Goal: Transaction & Acquisition: Purchase product/service

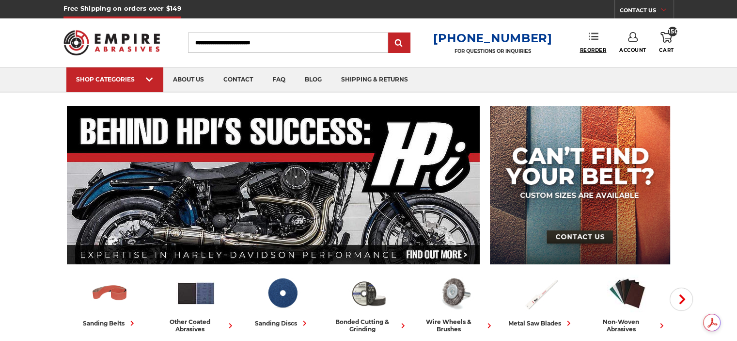
click at [598, 49] on span "Reorder" at bounding box center [593, 50] width 27 height 6
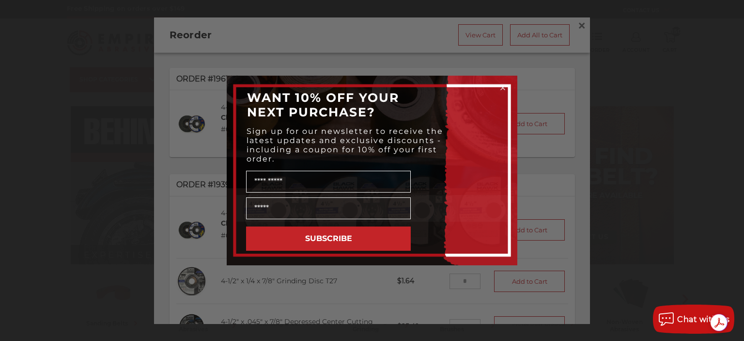
click at [573, 25] on div "Close dialog WANT 10% OFF YOUR NEXT PURCHASE? Sign up for our newsletter to rec…" at bounding box center [372, 170] width 744 height 341
click at [507, 85] on circle "Close dialog" at bounding box center [503, 87] width 9 height 9
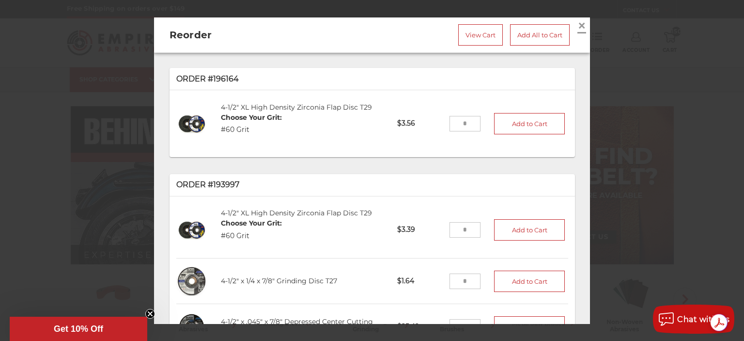
click at [578, 26] on span "×" at bounding box center [582, 25] width 9 height 19
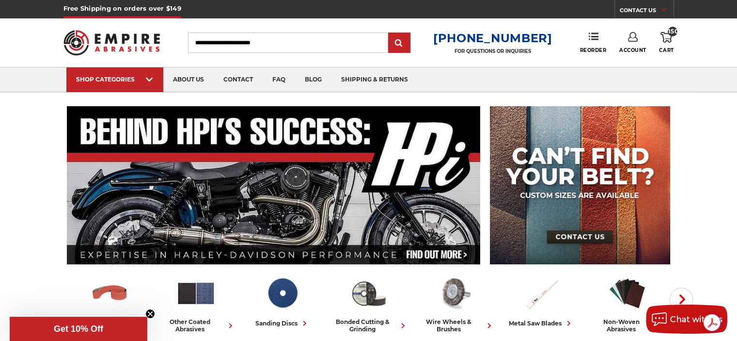
click at [633, 46] on link "Account" at bounding box center [632, 42] width 27 height 21
click at [634, 65] on link "Account" at bounding box center [632, 63] width 69 height 18
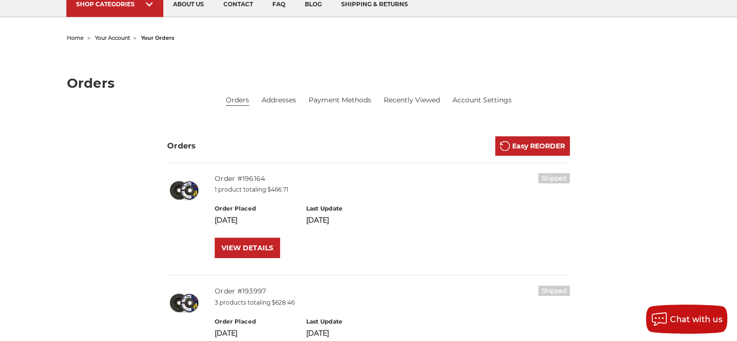
scroll to position [97, 0]
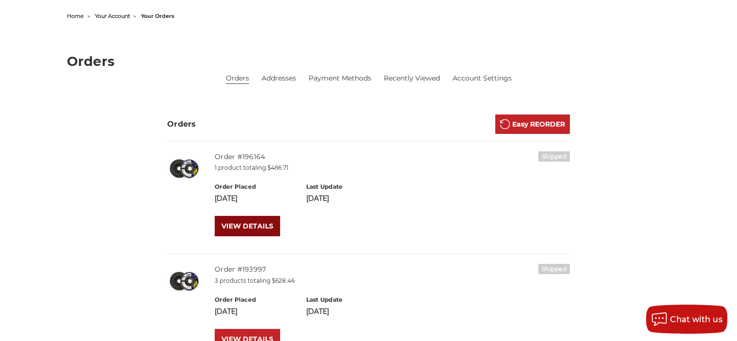
click at [245, 227] on link "VIEW DETAILS" at bounding box center [247, 226] width 65 height 20
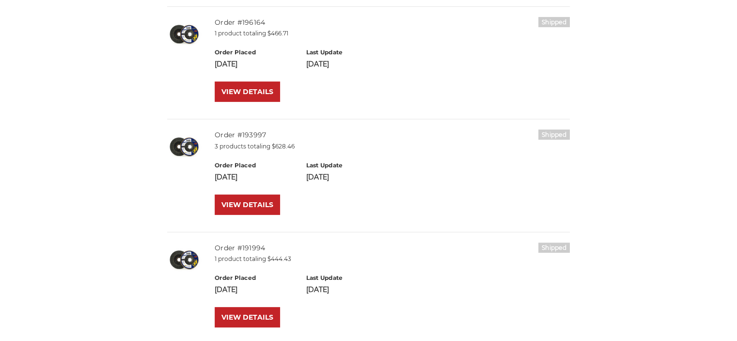
scroll to position [242, 0]
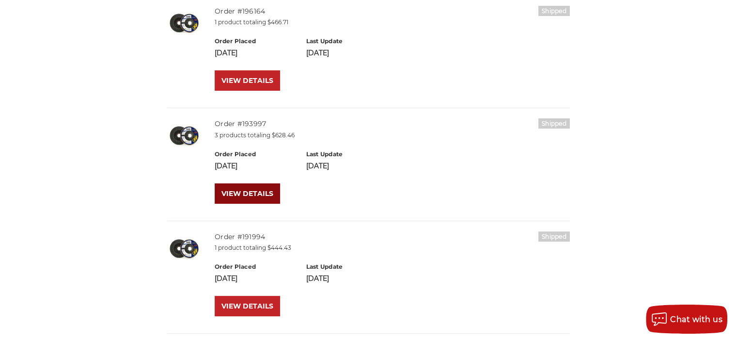
click at [242, 198] on link "VIEW DETAILS" at bounding box center [247, 193] width 65 height 20
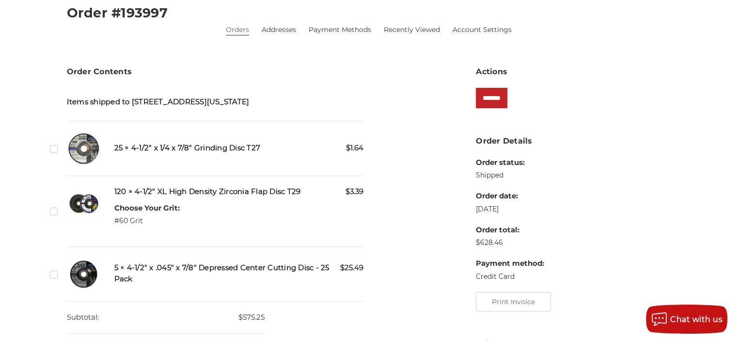
scroll to position [194, 0]
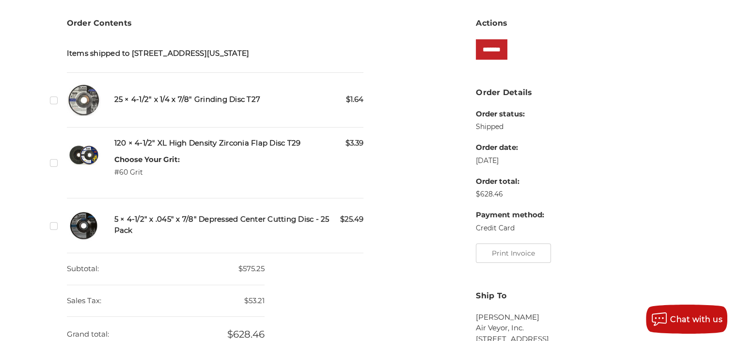
click at [55, 168] on label "Checkbox 527426 label" at bounding box center [55, 162] width 10 height 10
drag, startPoint x: 116, startPoint y: 110, endPoint x: 236, endPoint y: 108, distance: 119.7
click at [236, 105] on h5 "25 × 4-1/2" x 1/4 x 7/8" Grinding Disc T27" at bounding box center [239, 99] width 250 height 11
click at [173, 105] on h5 "25 × 4-1/2" x 1/4 x 7/8" Grinding Disc T27" at bounding box center [239, 99] width 250 height 11
drag, startPoint x: 320, startPoint y: 230, endPoint x: 326, endPoint y: 238, distance: 10.1
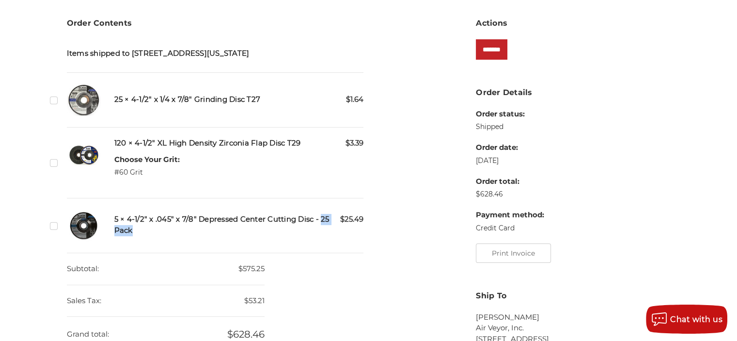
click at [326, 236] on h5 "5 × 4-1/2" x .045" x 7/8" Depressed Center Cutting Disc - 25 Pack" at bounding box center [239, 225] width 250 height 22
click at [198, 230] on h5 "5 × 4-1/2" x .045" x 7/8" Depressed Center Cutting Disc - 25 Pack" at bounding box center [239, 225] width 250 height 22
drag, startPoint x: 317, startPoint y: 230, endPoint x: 323, endPoint y: 240, distance: 12.0
click at [323, 236] on h5 "5 × 4-1/2" x .045" x 7/8" Depressed Center Cutting Disc - 25 Pack" at bounding box center [239, 225] width 250 height 22
click at [220, 236] on h5 "5 × 4-1/2" x .045" x 7/8" Depressed Center Cutting Disc - 25 Pack" at bounding box center [239, 225] width 250 height 22
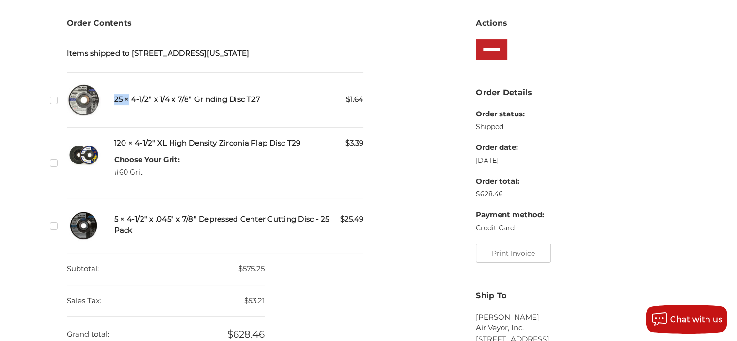
drag, startPoint x: 113, startPoint y: 108, endPoint x: 127, endPoint y: 108, distance: 14.1
click at [127, 108] on div "Checkbox 527427 label $1.64 25 × 4-1/2" x 1/4 x 7/8" Grinding Disc T27" at bounding box center [215, 100] width 297 height 34
click at [122, 105] on h5 "25 × 4-1/2" x 1/4 x 7/8" Grinding Disc T27" at bounding box center [239, 99] width 250 height 11
drag, startPoint x: 113, startPoint y: 110, endPoint x: 122, endPoint y: 110, distance: 8.7
click at [122, 110] on div "Checkbox 527427 label $1.64 25 × 4-1/2" x 1/4 x 7/8" Grinding Disc T27" at bounding box center [215, 100] width 297 height 34
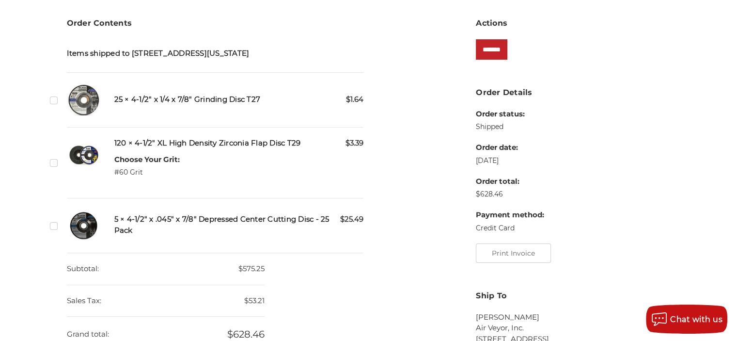
click at [130, 105] on h5 "25 × 4-1/2" x 1/4 x 7/8" Grinding Disc T27" at bounding box center [239, 99] width 250 height 11
drag, startPoint x: 115, startPoint y: 151, endPoint x: 126, endPoint y: 155, distance: 11.7
click at [126, 149] on h5 "120 × 4-1/2" XL High Density Zirconia Flap Disc T29" at bounding box center [239, 143] width 250 height 11
click at [128, 149] on h5 "120 × 4-1/2" XL High Density Zirconia Flap Disc T29" at bounding box center [239, 143] width 250 height 11
click at [51, 231] on label "Checkbox 527428 label" at bounding box center [55, 225] width 10 height 10
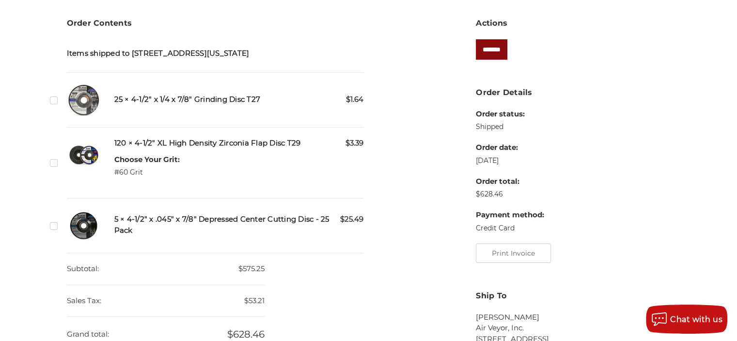
click at [495, 50] on input "*******" at bounding box center [491, 49] width 31 height 20
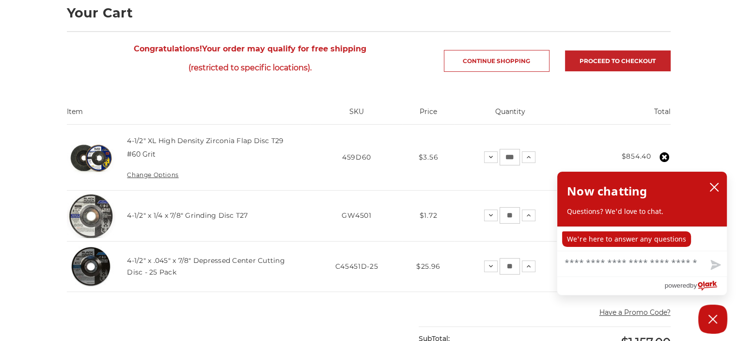
scroll to position [194, 0]
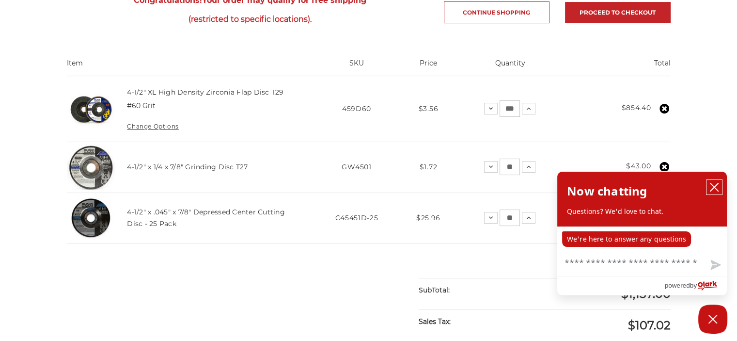
click at [717, 187] on icon "close chatbox" at bounding box center [714, 187] width 10 height 10
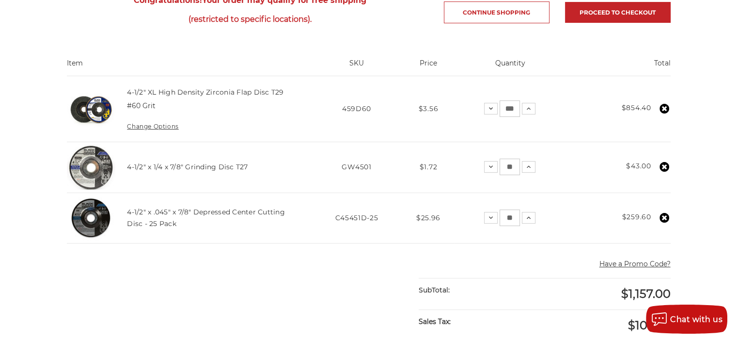
drag, startPoint x: 502, startPoint y: 107, endPoint x: 551, endPoint y: 126, distance: 52.5
click at [533, 112] on div "Decrease Quantity: *** Increase Quantity:" at bounding box center [509, 108] width 51 height 16
type input "***"
click at [435, 171] on td "Price $1.72" at bounding box center [429, 167] width 52 height 51
drag, startPoint x: 516, startPoint y: 214, endPoint x: 489, endPoint y: 214, distance: 26.2
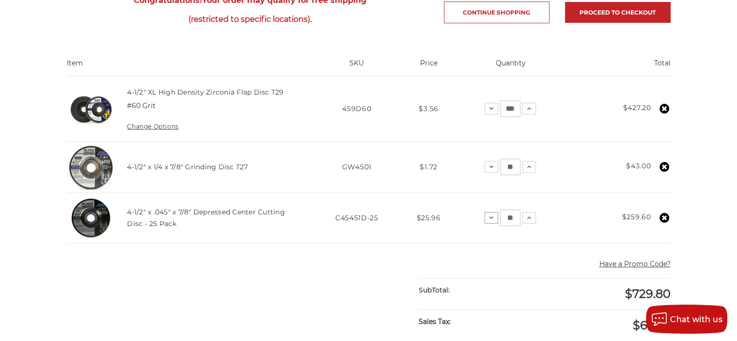
click at [489, 214] on div "Decrease Quantity: ** Increase Quantity:" at bounding box center [510, 217] width 51 height 16
type input "*"
click at [441, 165] on td "Price $1.72" at bounding box center [429, 167] width 52 height 51
click at [664, 166] on icon at bounding box center [665, 167] width 10 height 10
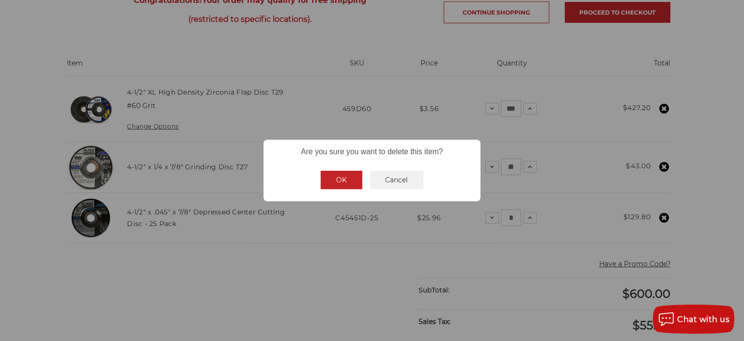
click at [340, 184] on button "OK" at bounding box center [342, 180] width 42 height 18
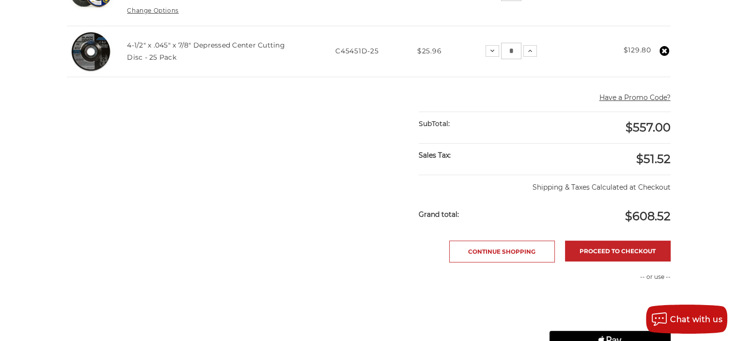
scroll to position [339, 0]
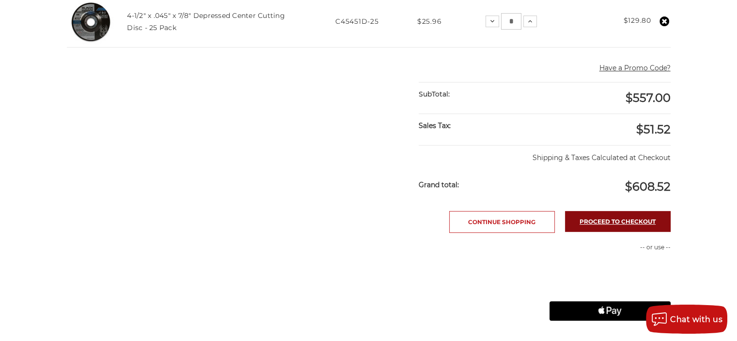
click at [616, 217] on link "Proceed to checkout" at bounding box center [618, 221] width 106 height 21
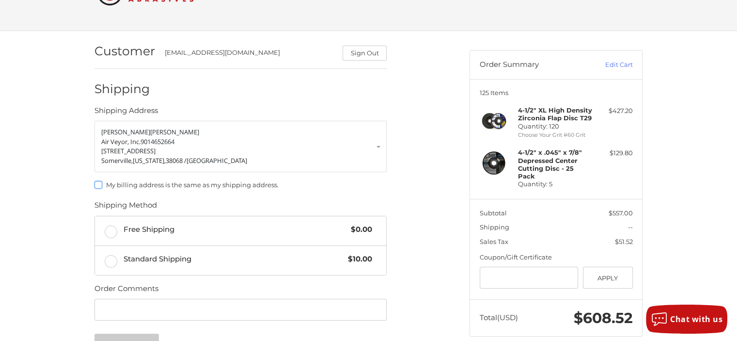
scroll to position [94, 0]
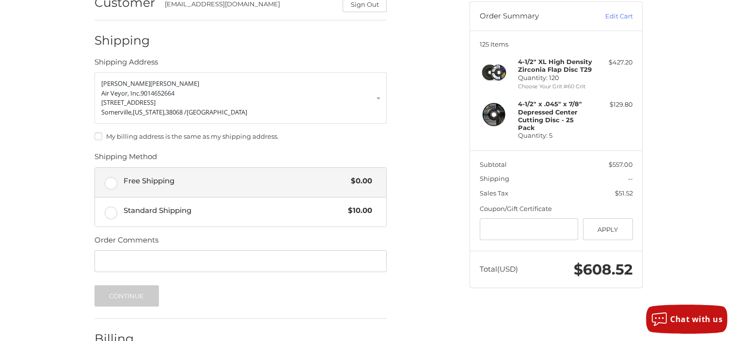
click at [113, 186] on label "Free Shipping $0.00" at bounding box center [240, 182] width 291 height 29
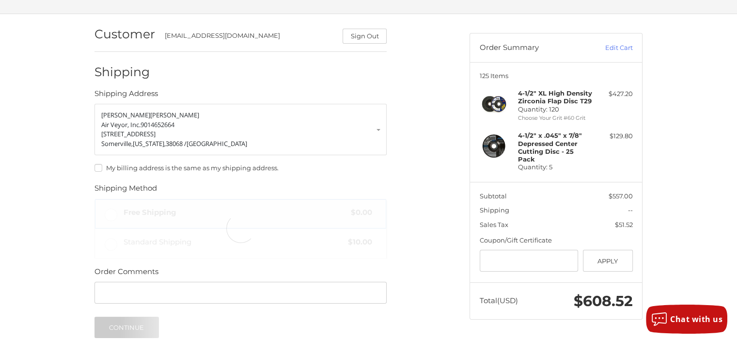
scroll to position [45, 0]
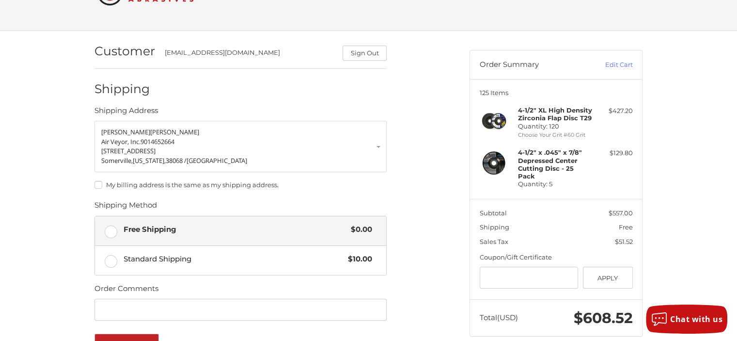
click at [97, 182] on label "My billing address is the same as my shipping address." at bounding box center [240, 185] width 292 height 8
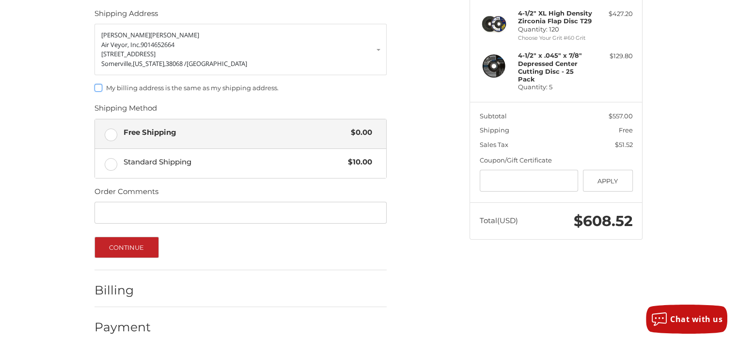
scroll to position [153, 0]
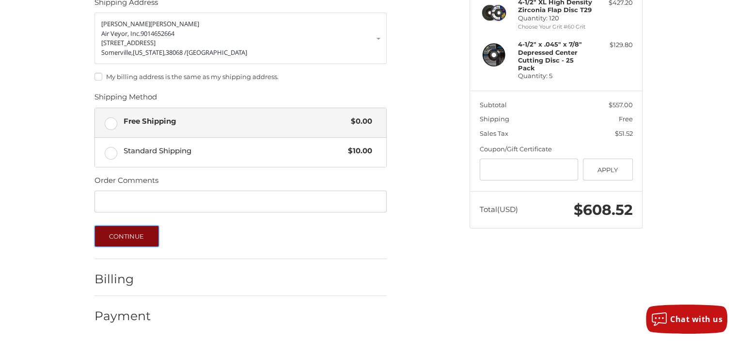
click at [104, 230] on button "Continue" at bounding box center [126, 235] width 64 height 21
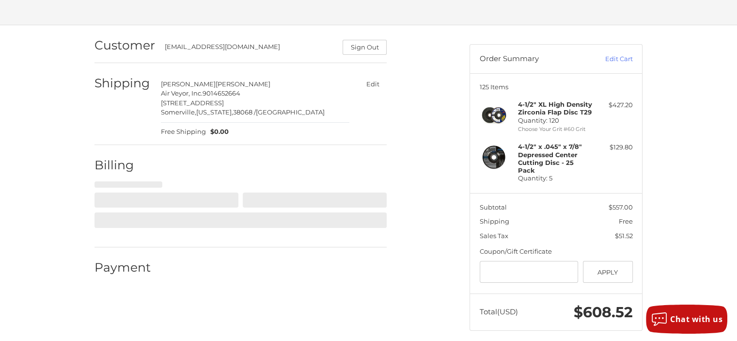
select select "**"
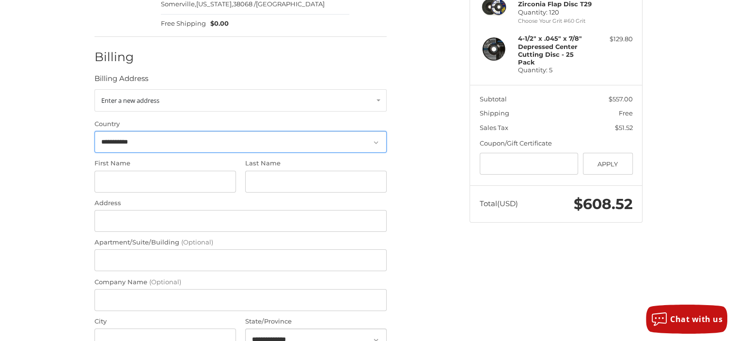
scroll to position [175, 0]
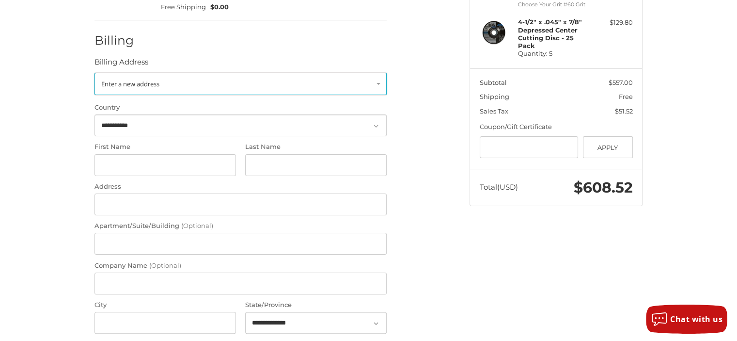
click at [147, 81] on span "Enter a new address" at bounding box center [130, 83] width 58 height 9
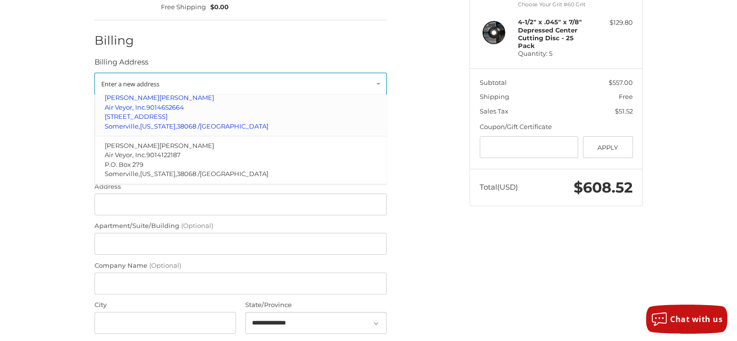
scroll to position [48, 0]
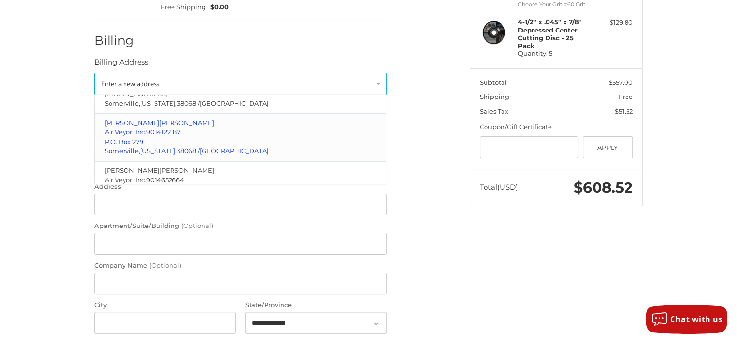
click at [140, 132] on span "Air Veyor, Inc." at bounding box center [126, 132] width 42 height 8
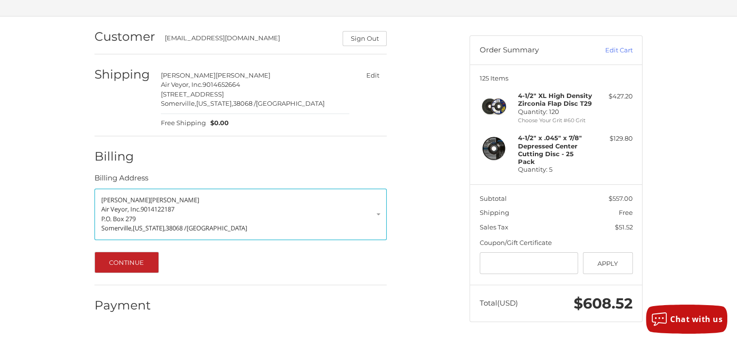
scroll to position [51, 0]
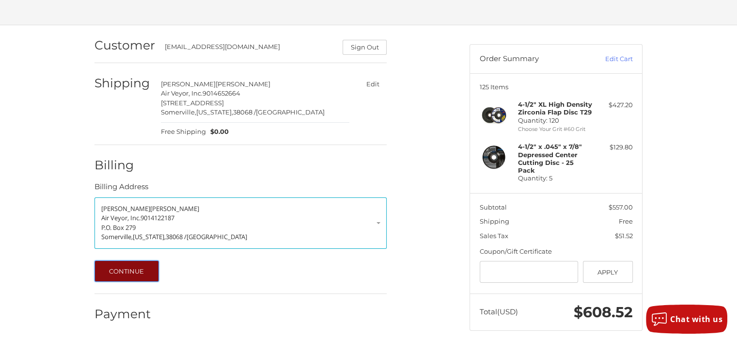
click at [118, 268] on button "Continue" at bounding box center [126, 270] width 64 height 21
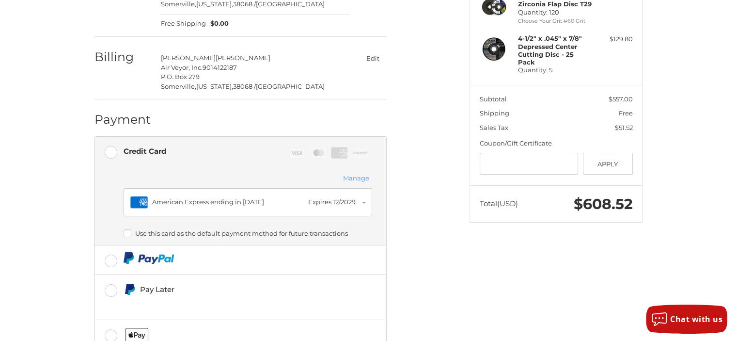
scroll to position [226, 0]
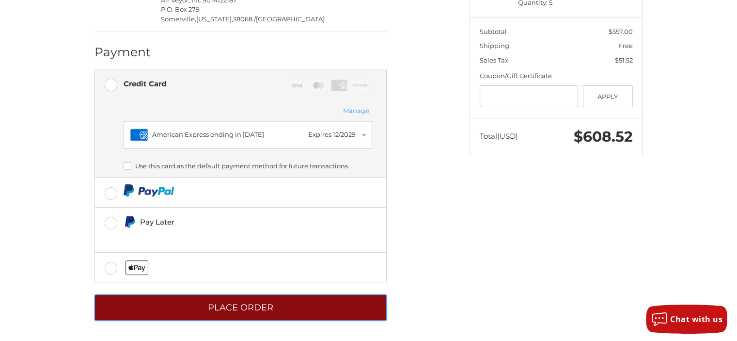
click at [278, 298] on button "Place Order" at bounding box center [240, 307] width 292 height 27
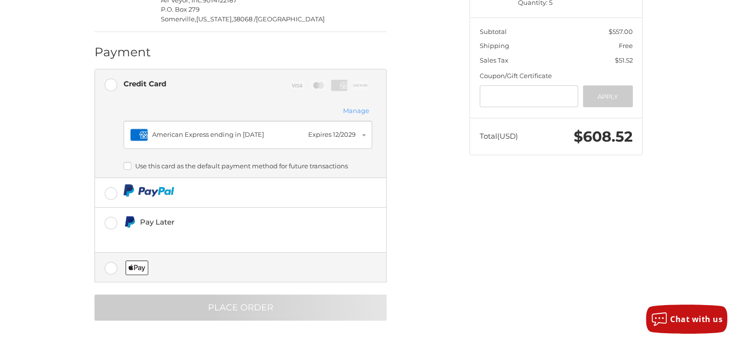
scroll to position [5, 0]
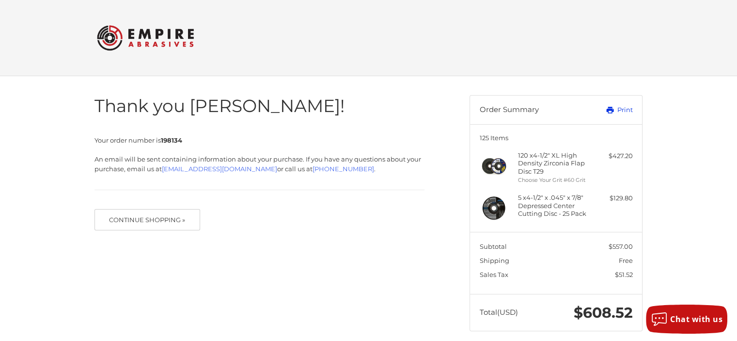
click at [625, 108] on link "Print" at bounding box center [608, 110] width 48 height 10
